Goal: Task Accomplishment & Management: Use online tool/utility

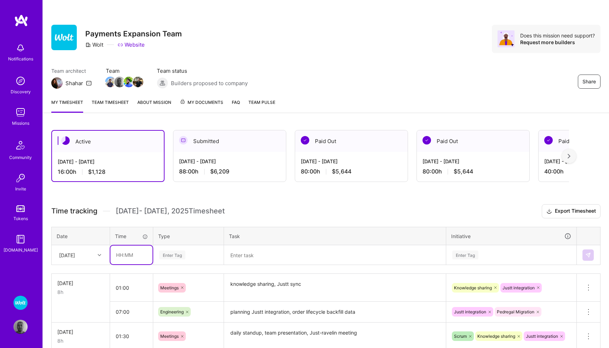
click at [133, 255] on input "text" at bounding box center [131, 255] width 42 height 19
type input "00:30"
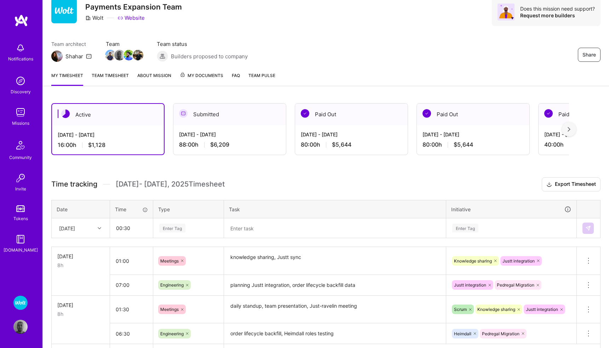
click at [178, 238] on div "Enter Tag" at bounding box center [189, 228] width 70 height 18
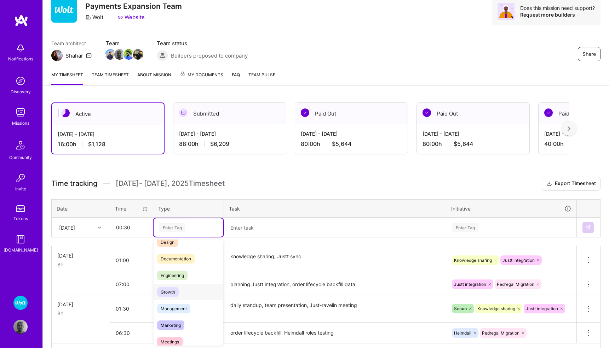
scroll to position [31, 0]
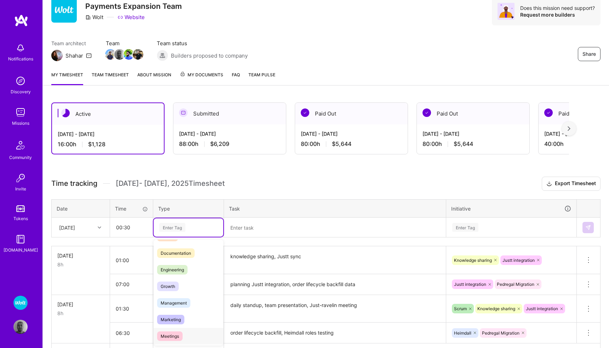
click at [177, 334] on span "Meetings" at bounding box center [169, 337] width 25 height 10
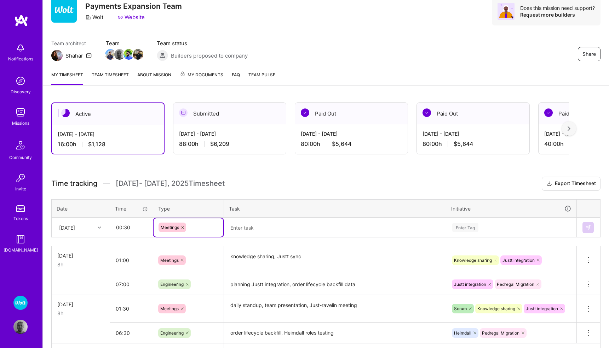
click at [245, 227] on textarea at bounding box center [335, 228] width 220 height 18
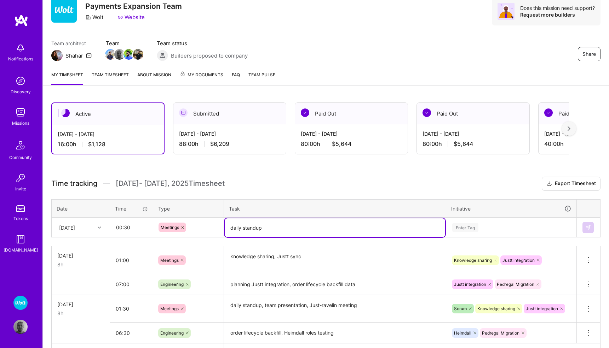
type textarea "daily standup"
click at [460, 227] on div "Enter Tag" at bounding box center [510, 228] width 129 height 18
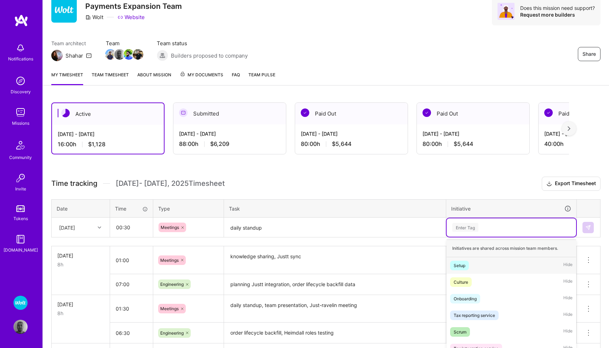
scroll to position [66, 0]
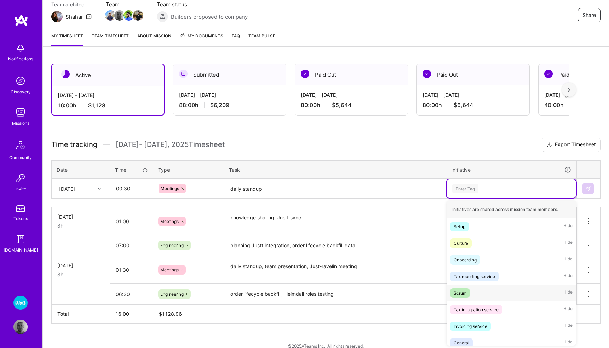
click at [463, 291] on div "Scrum" at bounding box center [459, 293] width 13 height 7
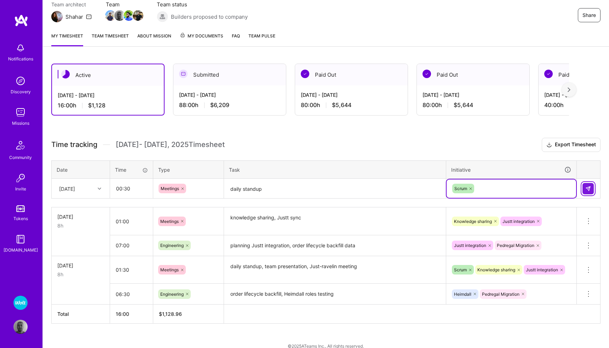
click at [588, 187] on img at bounding box center [588, 189] width 6 height 6
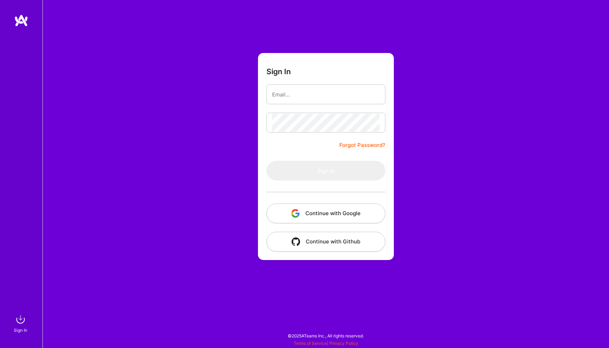
type input "[EMAIL_ADDRESS][DOMAIN_NAME]"
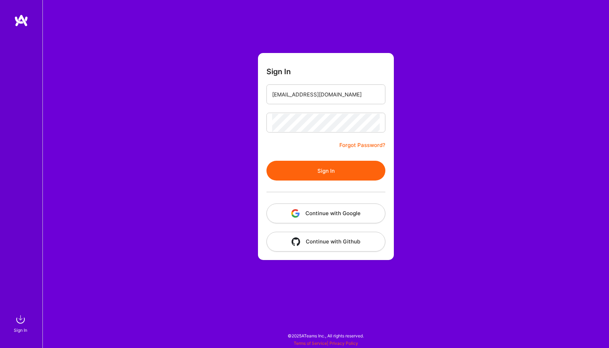
click at [345, 170] on button "Sign In" at bounding box center [325, 171] width 119 height 20
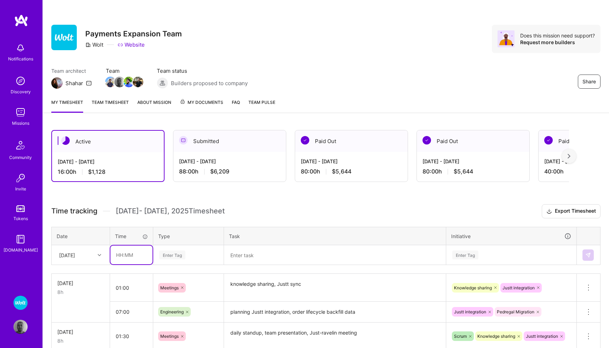
click at [137, 252] on input "text" at bounding box center [131, 255] width 42 height 19
type input "00:30"
click at [180, 253] on div "Enter Tag" at bounding box center [189, 255] width 70 height 18
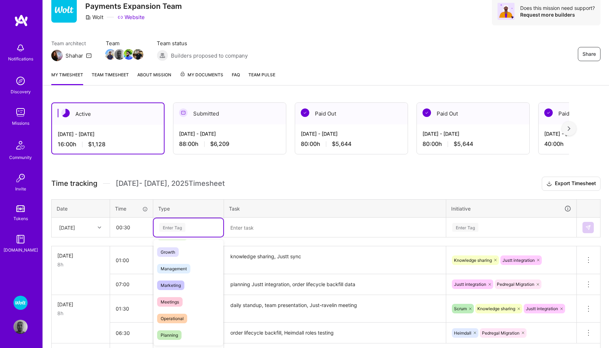
scroll to position [68, 0]
click at [174, 300] on span "Meetings" at bounding box center [169, 300] width 25 height 10
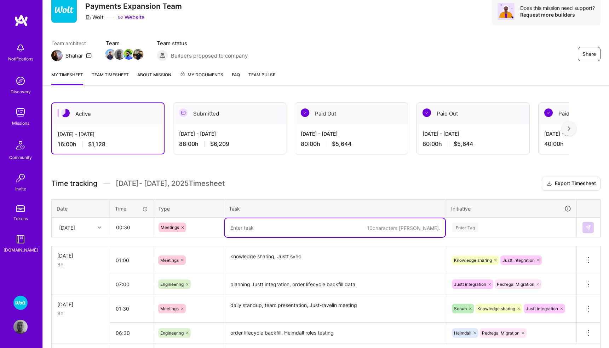
click at [249, 226] on textarea at bounding box center [335, 228] width 220 height 19
type textarea "daily standup"
click at [459, 228] on div "Enter Tag" at bounding box center [510, 228] width 129 height 18
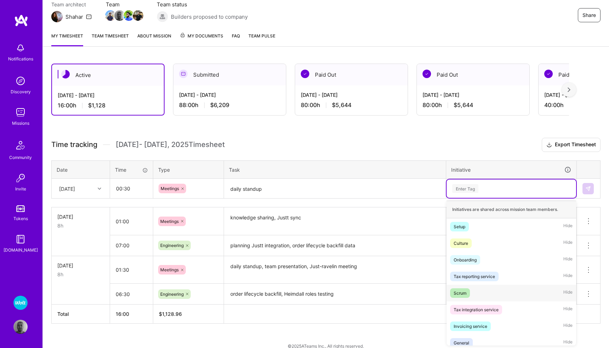
click at [458, 293] on div "Scrum" at bounding box center [459, 293] width 13 height 7
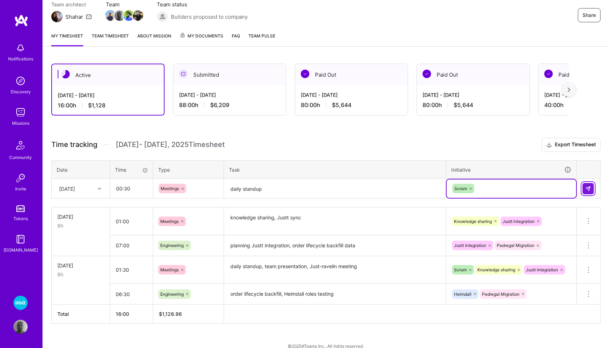
click at [589, 189] on img at bounding box center [588, 189] width 6 height 6
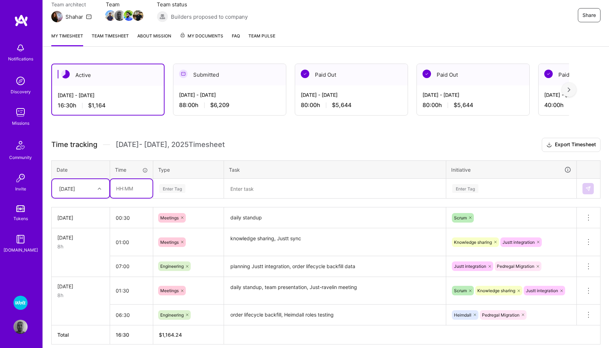
click at [130, 189] on input "text" at bounding box center [131, 188] width 42 height 19
type input "07:30"
click at [165, 187] on div "Enter Tag" at bounding box center [172, 188] width 26 height 11
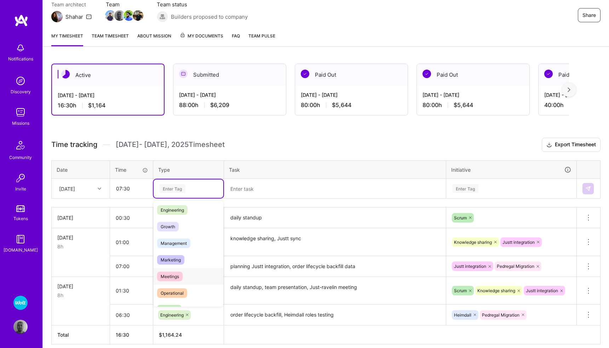
scroll to position [41, 0]
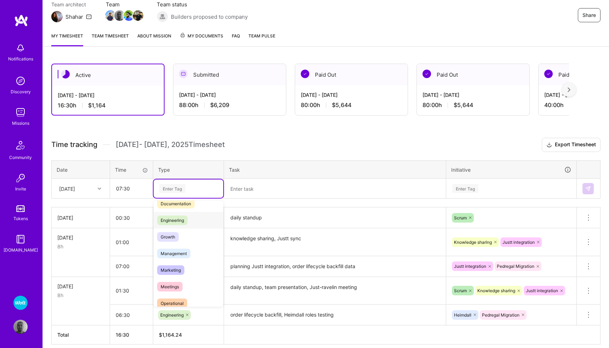
click at [179, 221] on span "Engineering" at bounding box center [172, 221] width 30 height 10
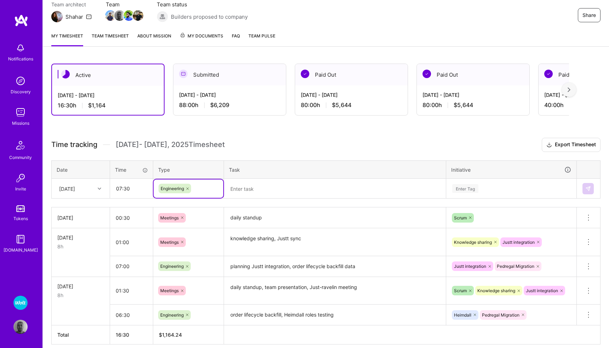
click at [245, 186] on textarea at bounding box center [335, 189] width 220 height 19
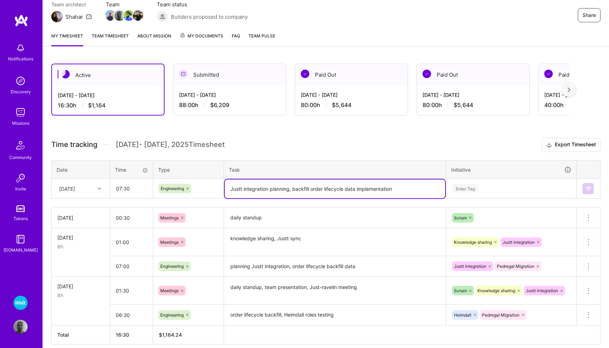
type textarea "Justt integration planning, backfill order lifecycle data implementation"
click at [460, 186] on div "Enter Tag" at bounding box center [465, 188] width 26 height 11
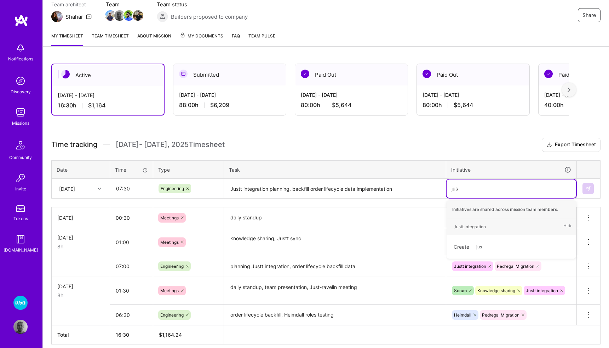
type input "just"
click at [464, 226] on div "Justt integration" at bounding box center [469, 226] width 32 height 7
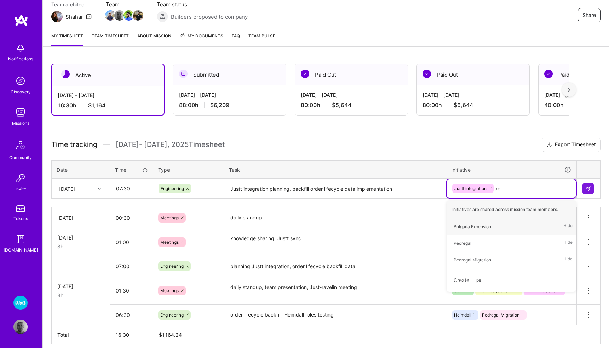
type input "ped"
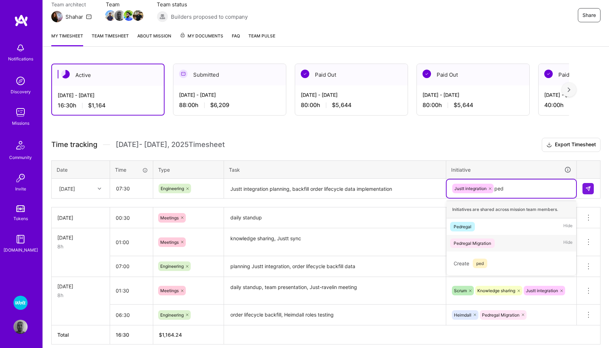
click at [481, 239] on span "Pedregal Migration" at bounding box center [472, 244] width 45 height 10
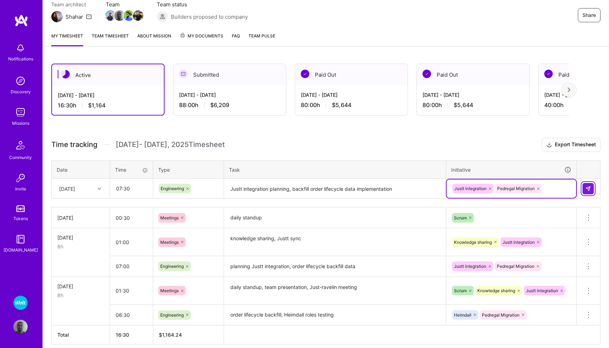
click at [590, 188] on img at bounding box center [588, 189] width 6 height 6
